Goal: Navigation & Orientation: Find specific page/section

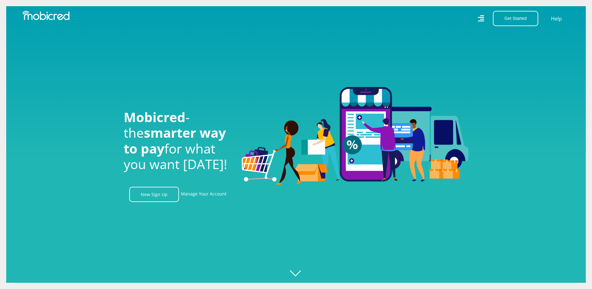
click at [479, 18] on icon at bounding box center [480, 18] width 6 height 9
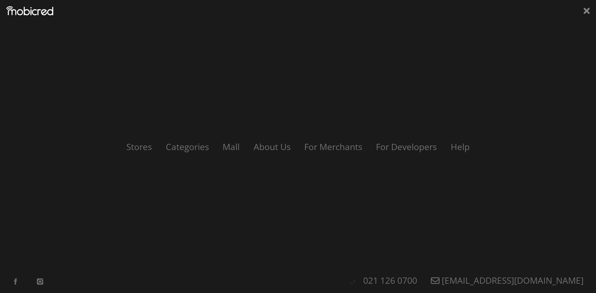
scroll to position [0, 443]
click at [145, 149] on link "Stores" at bounding box center [139, 147] width 40 height 12
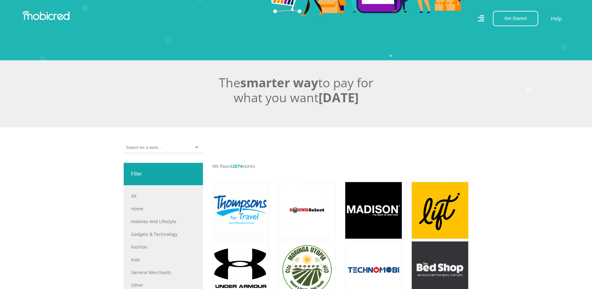
scroll to position [114, 0]
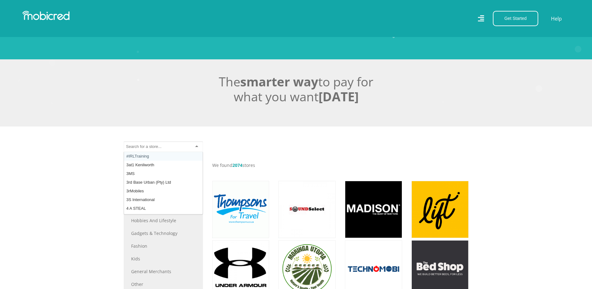
click at [165, 149] on div at bounding box center [163, 146] width 79 height 11
type input "spar"
click at [170, 152] on div "Spares 4 [GEOGRAPHIC_DATA]" at bounding box center [163, 146] width 79 height 11
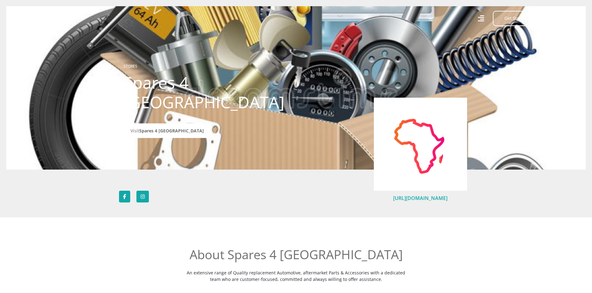
drag, startPoint x: 404, startPoint y: 196, endPoint x: 393, endPoint y: 200, distance: 10.9
click at [393, 200] on link "https://www.spares4africa.store" at bounding box center [420, 198] width 54 height 7
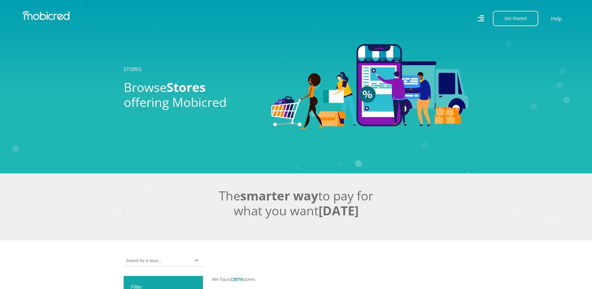
click at [153, 263] on input "select-one" at bounding box center [143, 261] width 35 height 6
type input "Spare"
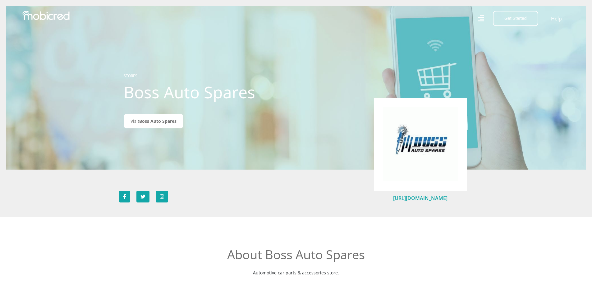
click at [418, 198] on link "http://www.bossautospares.co.za" at bounding box center [420, 198] width 54 height 7
click at [480, 20] on icon at bounding box center [480, 18] width 6 height 9
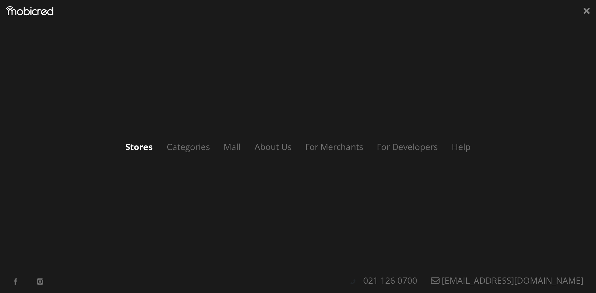
click at [139, 150] on link "Stores" at bounding box center [139, 147] width 40 height 12
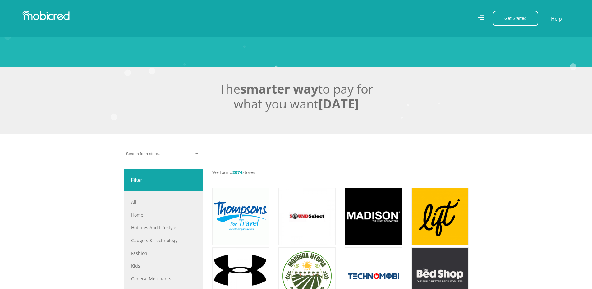
scroll to position [114, 0]
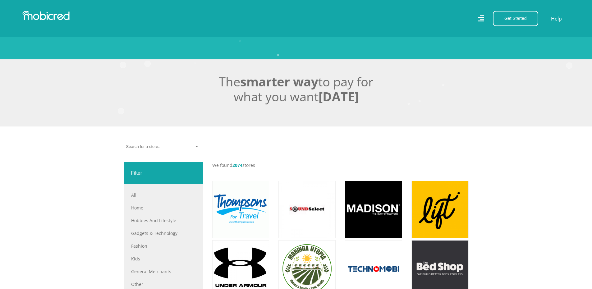
click at [157, 149] on input "select-one" at bounding box center [143, 147] width 35 height 6
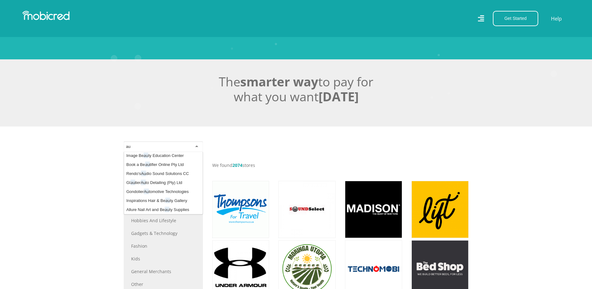
scroll to position [0, 0]
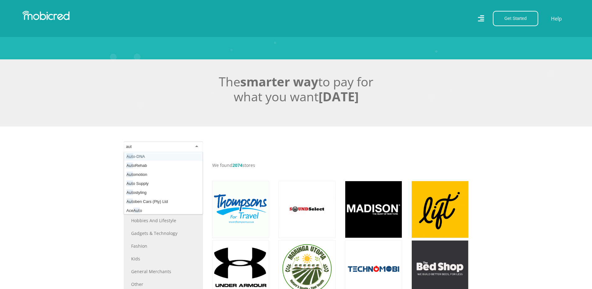
type input "auto"
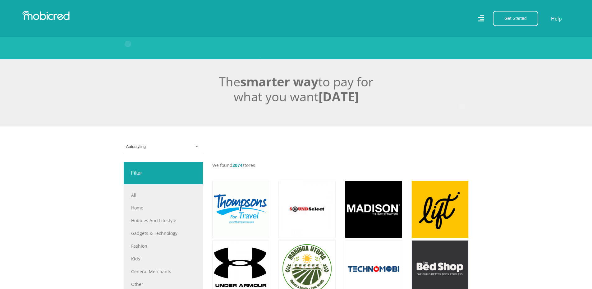
click at [165, 147] on div "Autostyling" at bounding box center [163, 146] width 79 height 11
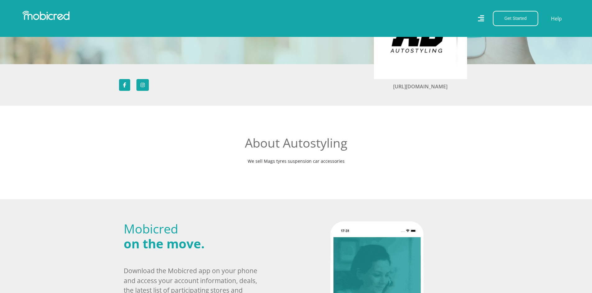
scroll to position [114, 0]
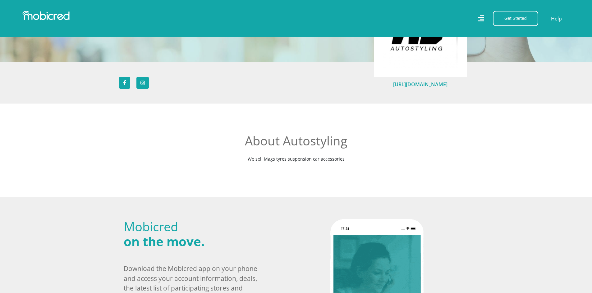
click at [437, 85] on link "https://autostyling.net" at bounding box center [420, 84] width 54 height 7
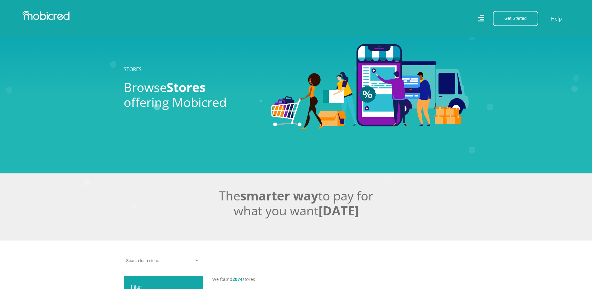
scroll to position [114, 0]
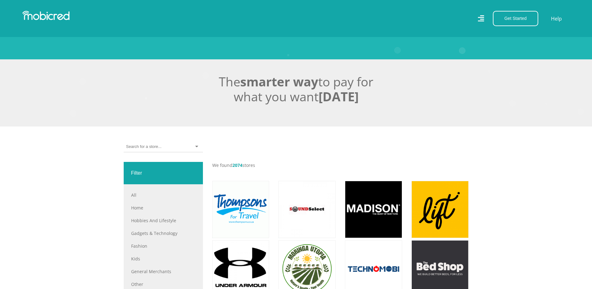
click at [140, 149] on input "select-one" at bounding box center [143, 147] width 35 height 6
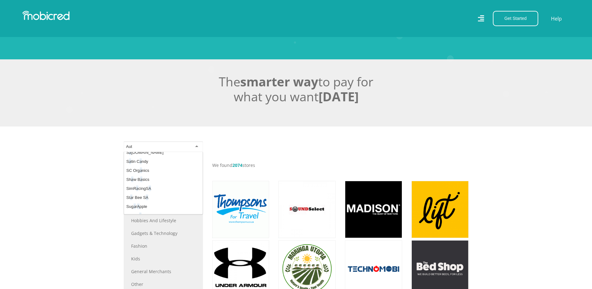
scroll to position [0, 0]
type input "Auto"
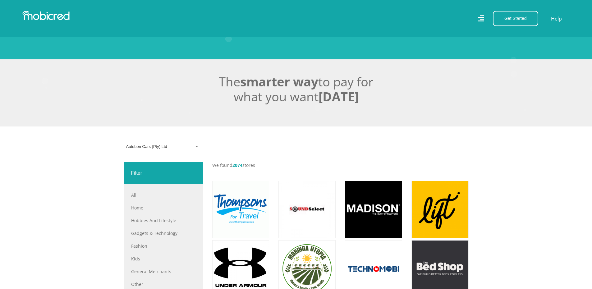
click at [169, 148] on div "Autoben Cars (Pty) Ltd" at bounding box center [163, 146] width 79 height 11
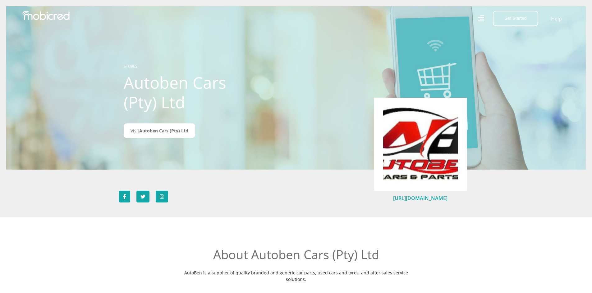
click at [408, 197] on link "[URL][DOMAIN_NAME]" at bounding box center [420, 198] width 54 height 7
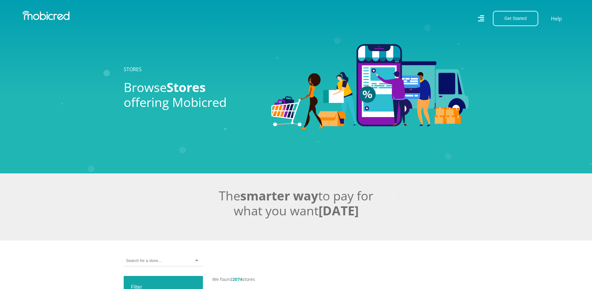
click at [153, 263] on input "select-one" at bounding box center [143, 261] width 35 height 6
type input "Auto"
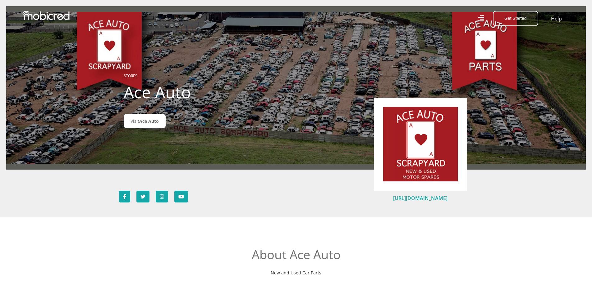
click at [420, 199] on link "https://www.aceauto.co.za/" at bounding box center [420, 198] width 54 height 7
